Goal: Find specific page/section: Find specific page/section

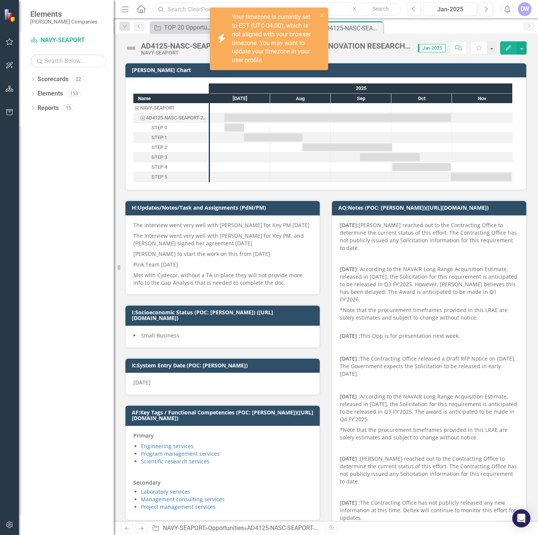
click at [192, 9] on input "text" at bounding box center [277, 9] width 248 height 13
paste input "257673"
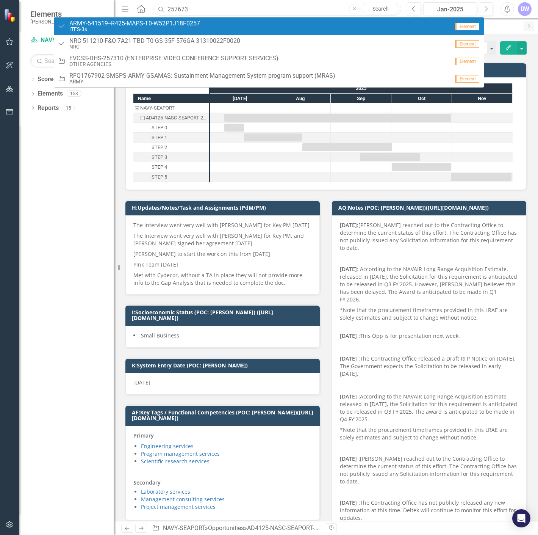
click at [216, 3] on input "257673" at bounding box center [277, 9] width 248 height 13
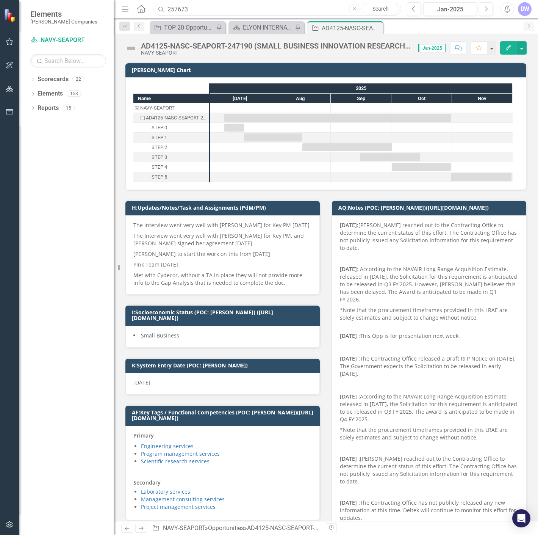
click at [216, 3] on input "257673" at bounding box center [277, 9] width 248 height 13
drag, startPoint x: 300, startPoint y: 5, endPoint x: 152, endPoint y: 16, distance: 148.9
click at [152, 16] on div "network protection design deployment" at bounding box center [276, 9] width 248 height 13
paste input "257673"
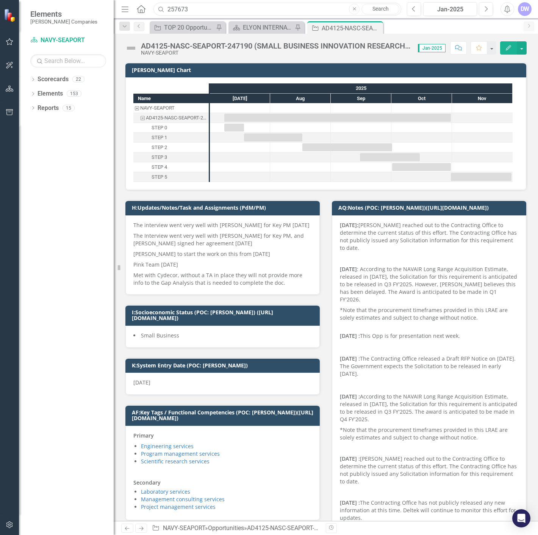
click at [197, 11] on input "257673" at bounding box center [277, 9] width 248 height 13
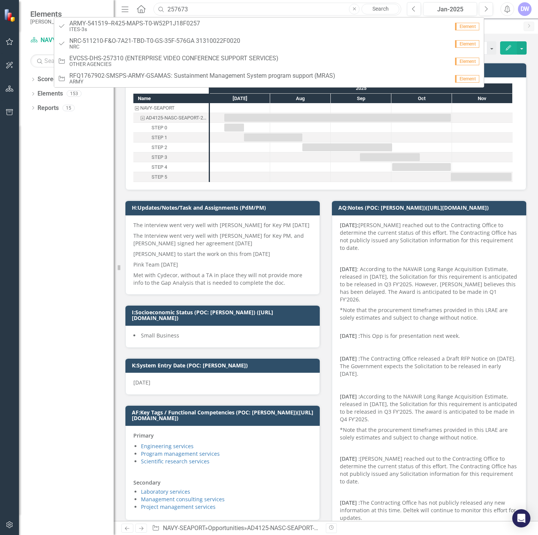
paste input "86"
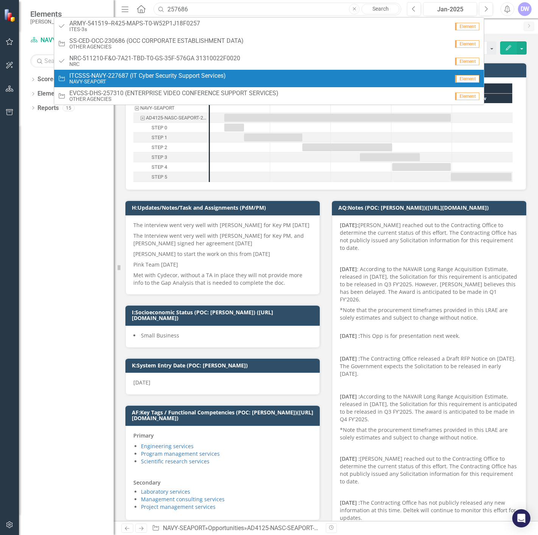
type input "257686"
